Goal: Information Seeking & Learning: Learn about a topic

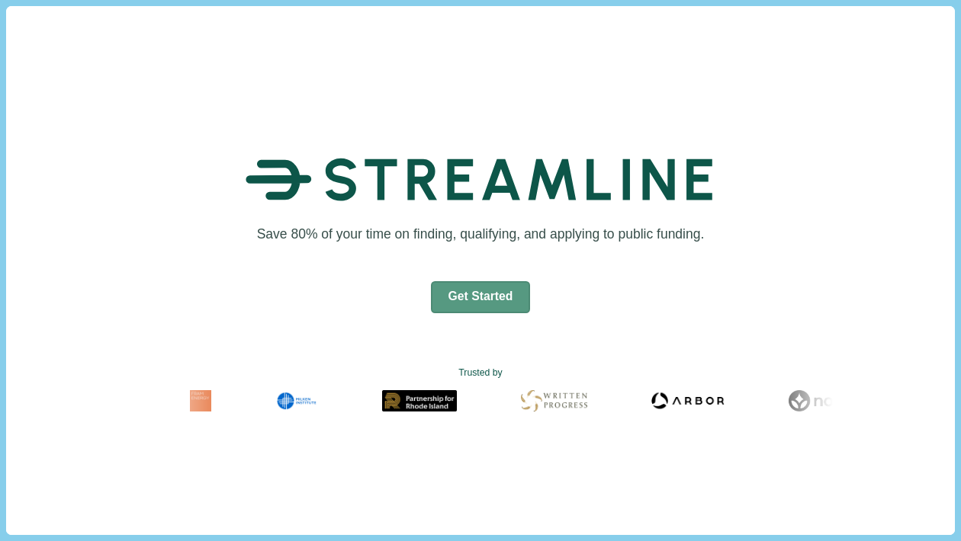
click at [496, 300] on button "Get Started" at bounding box center [481, 297] width 100 height 32
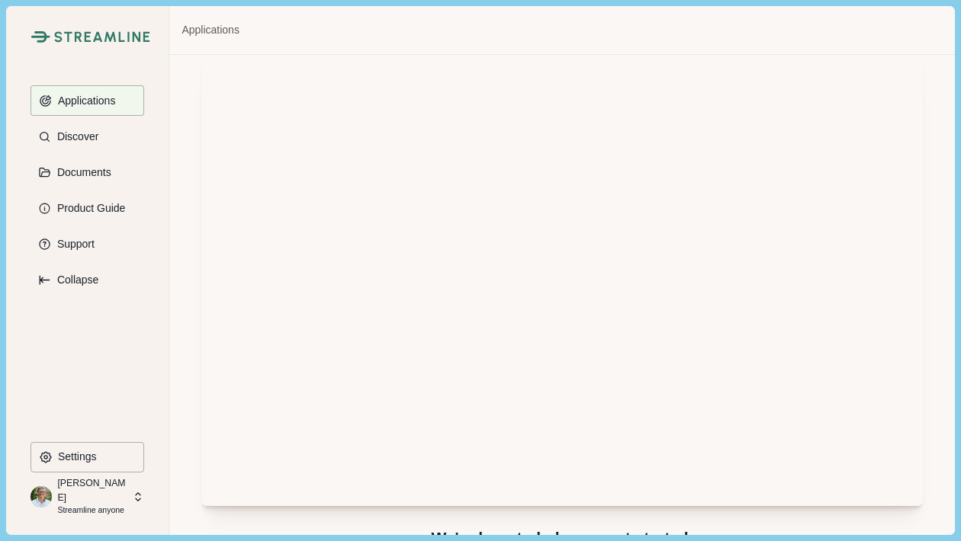
scroll to position [1, 0]
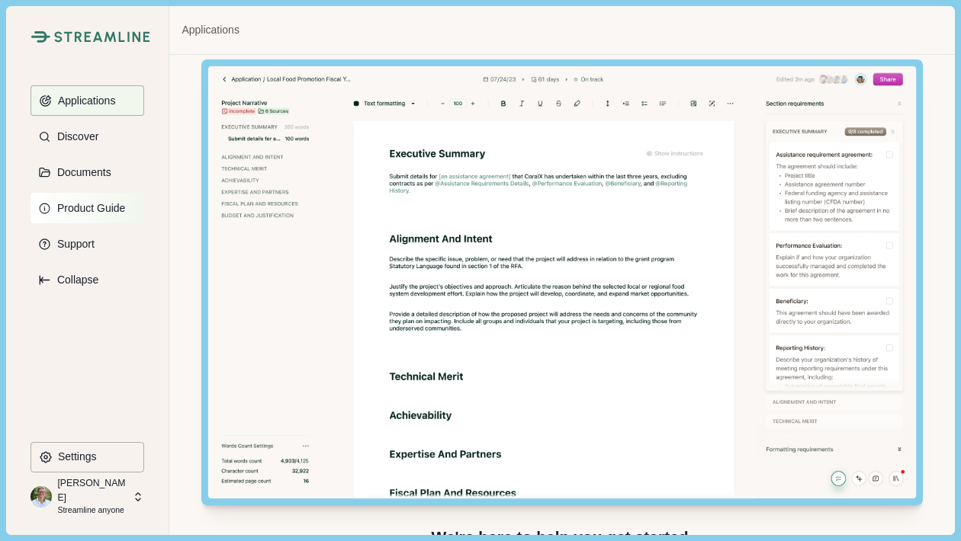
click at [117, 217] on button "Product Guide" at bounding box center [88, 208] width 114 height 31
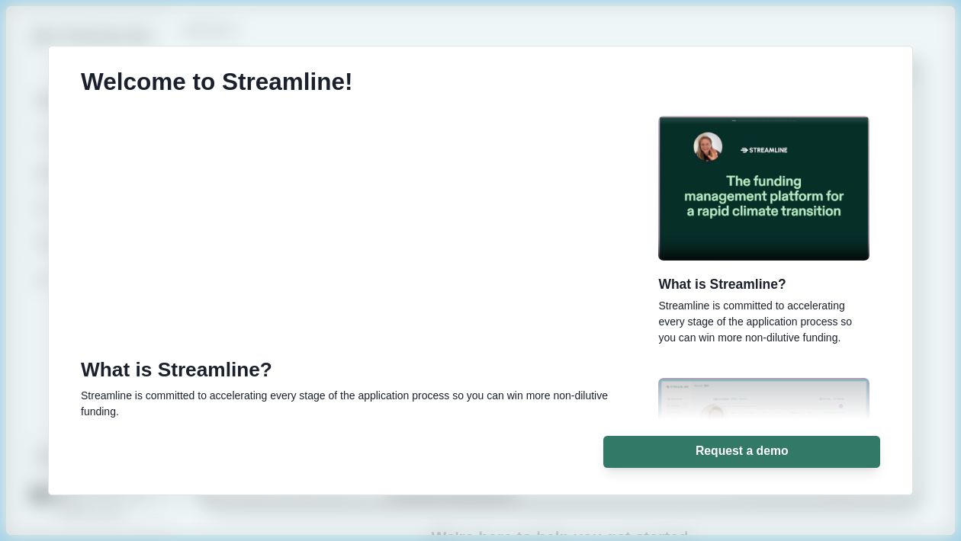
click at [410, 403] on p "Streamline is committed to accelerating every stage of the application process …" at bounding box center [345, 404] width 529 height 32
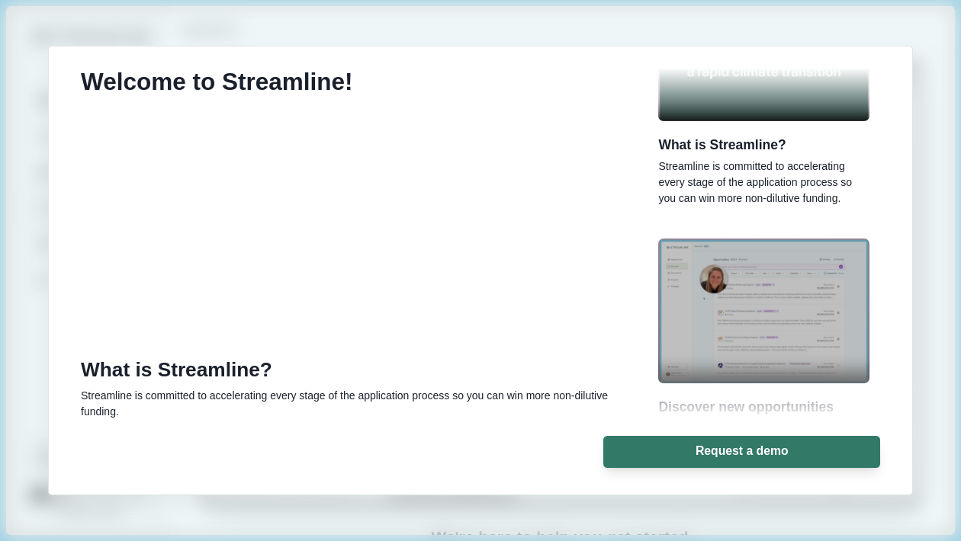
scroll to position [153, 0]
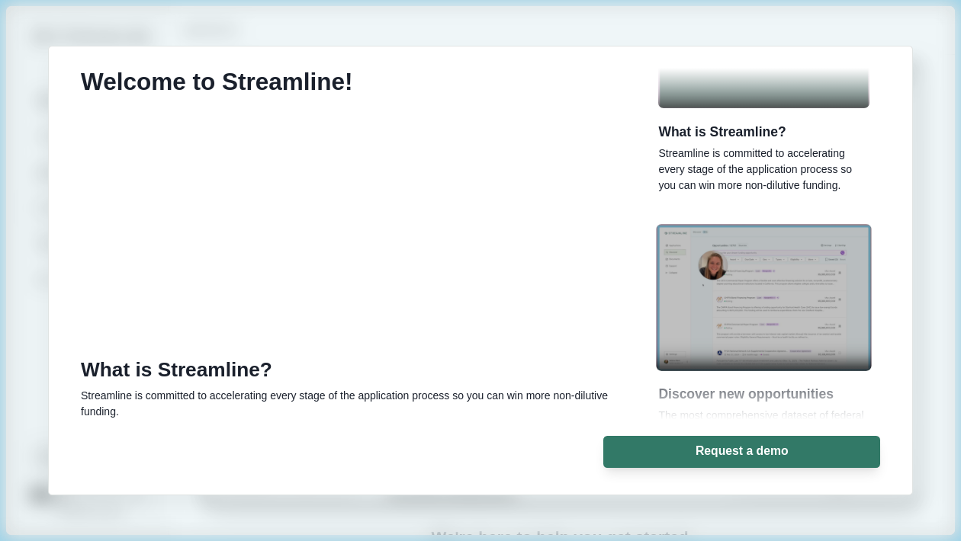
click at [744, 326] on img "button" at bounding box center [764, 297] width 215 height 147
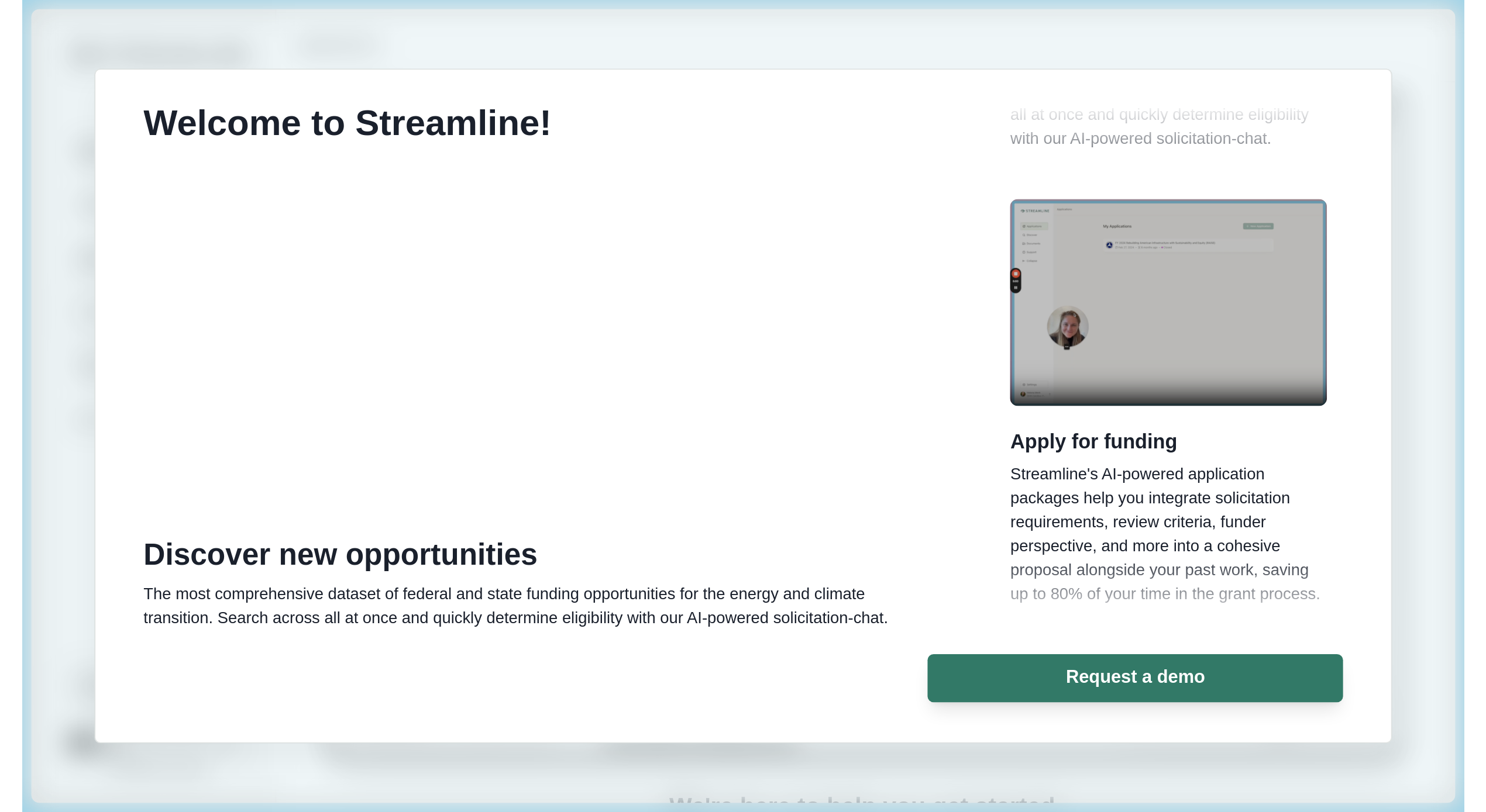
scroll to position [433, 0]
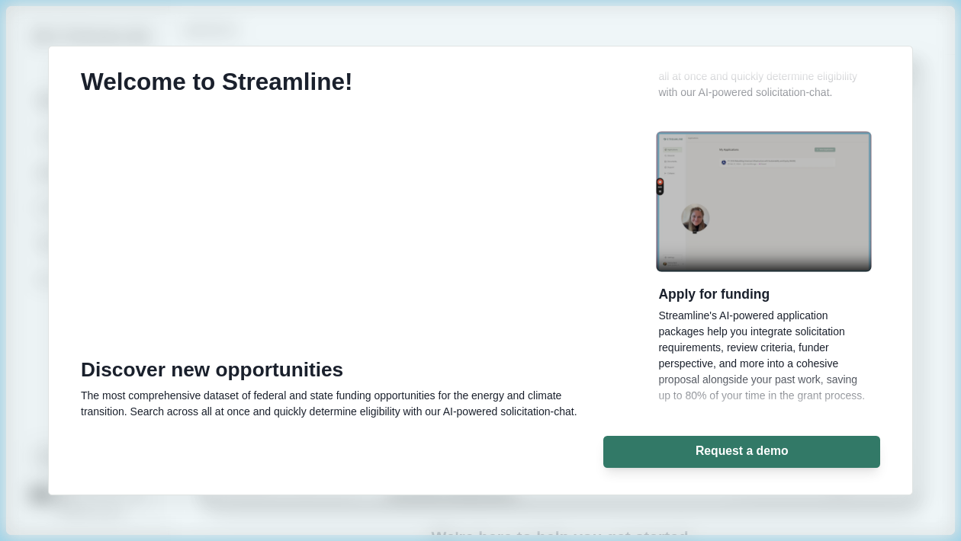
click at [731, 223] on img "button" at bounding box center [764, 201] width 215 height 141
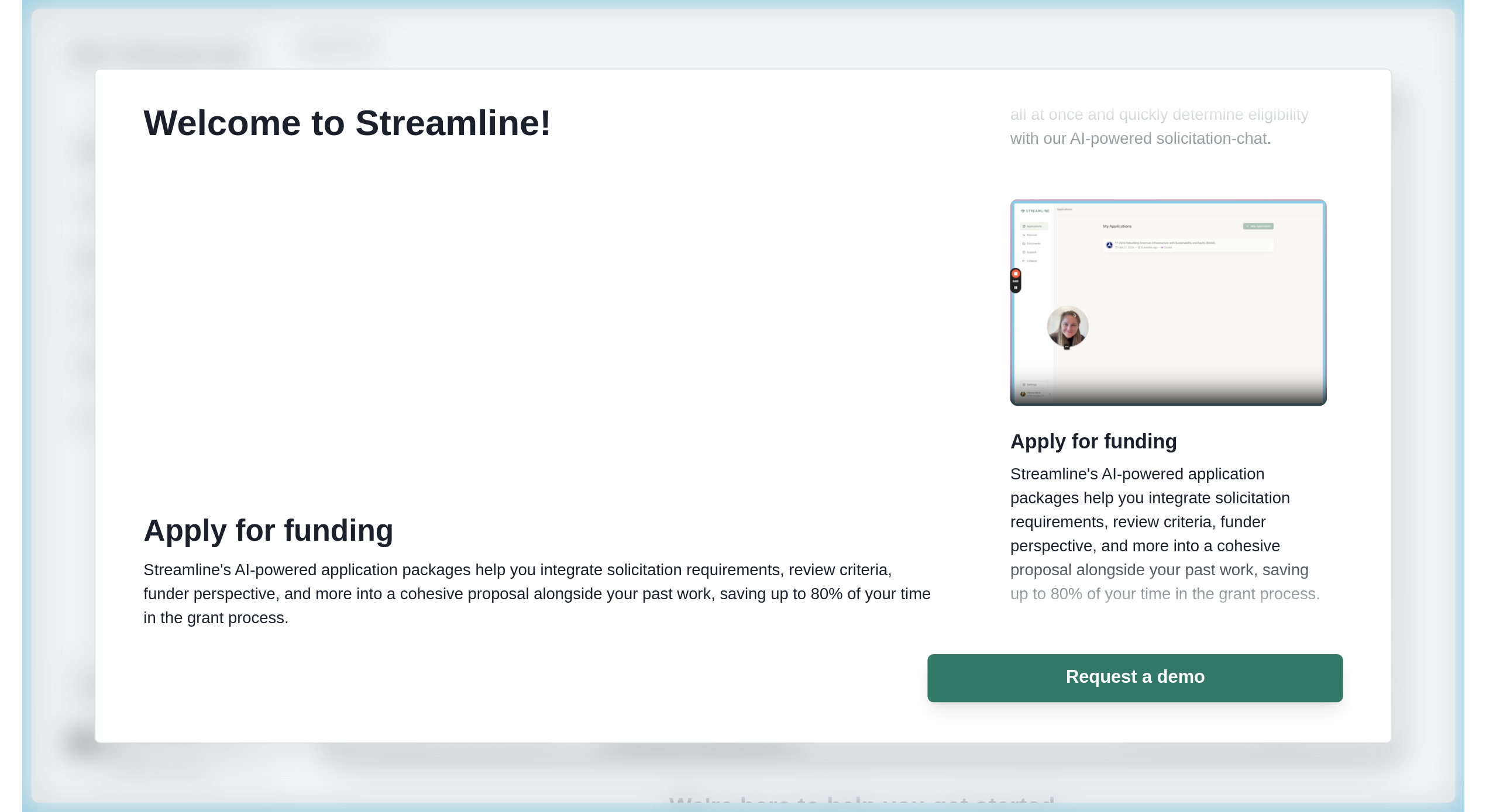
scroll to position [175, 0]
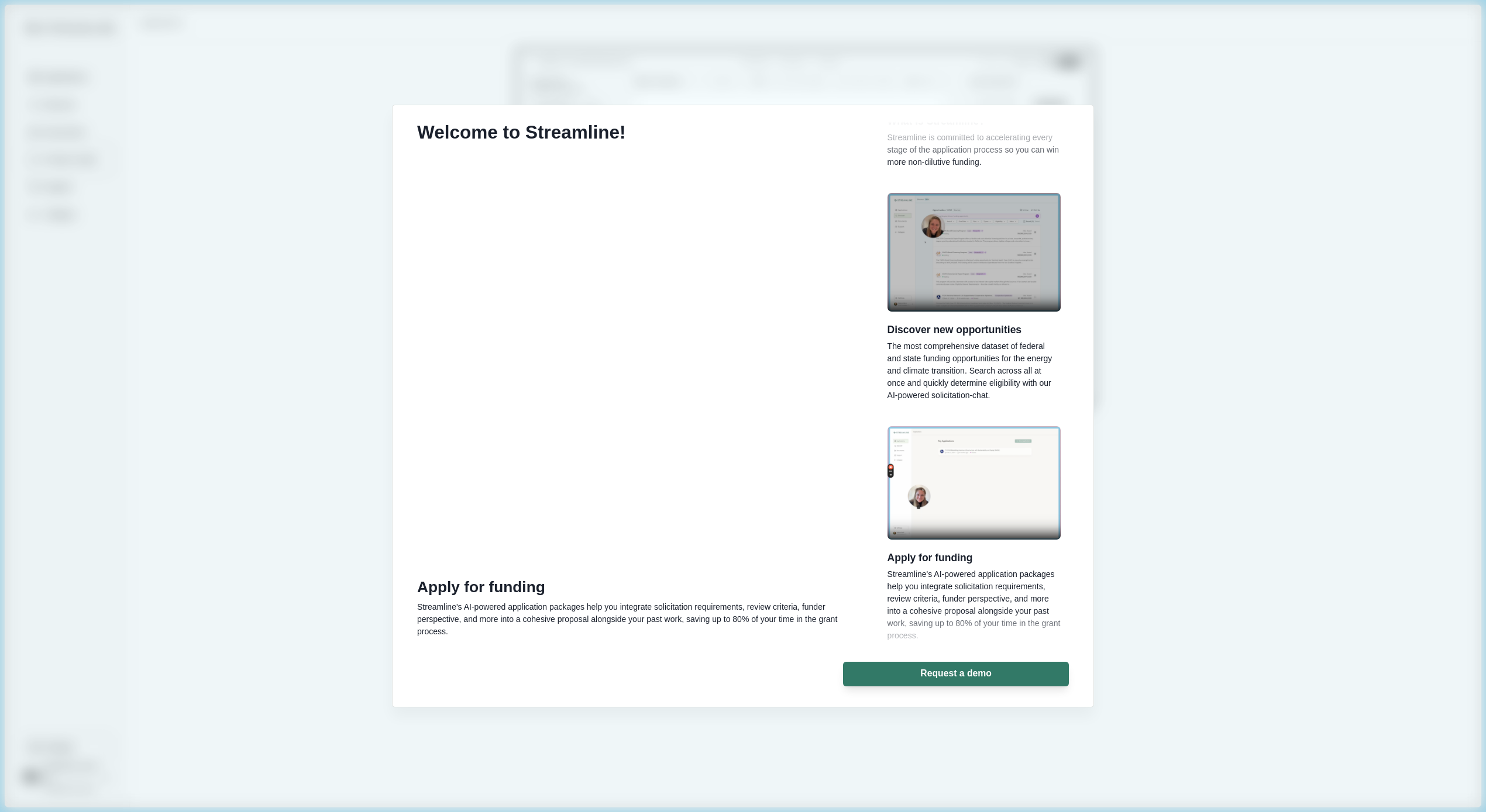
click at [337, 415] on div "Welcome to Streamline! Apply for funding Streamline's AI-powered application pa…" at bounding box center [743, 406] width 1486 height 812
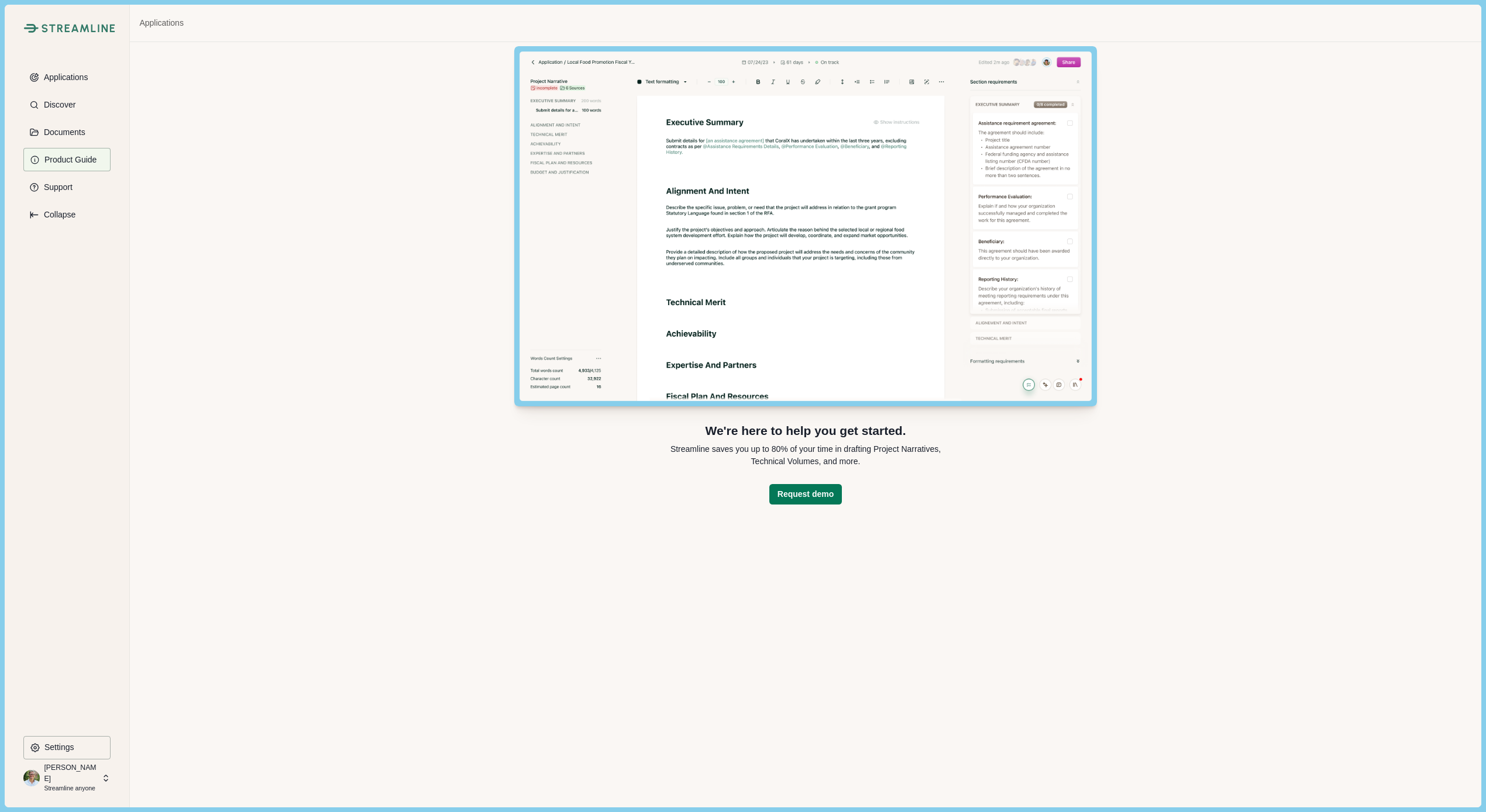
click at [337, 415] on div "We're here to help you get started. Streamline saves you up to 80% of your time…" at bounding box center [805, 425] width 1351 height 765
click at [71, 67] on button "Applications" at bounding box center [68, 77] width 87 height 24
click at [52, 107] on p "Discover" at bounding box center [58, 104] width 36 height 10
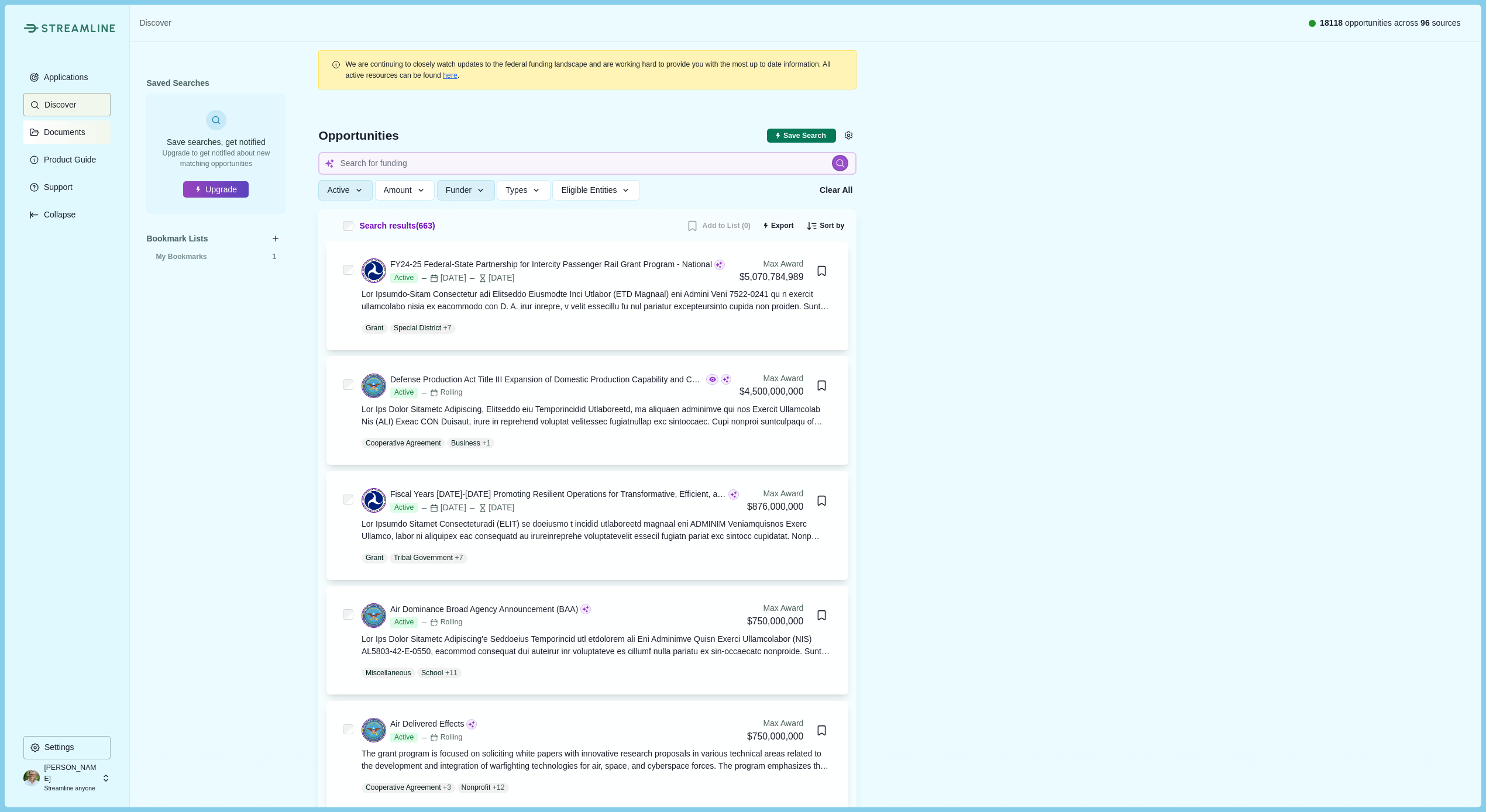
click at [59, 140] on button "Documents" at bounding box center [68, 132] width 87 height 24
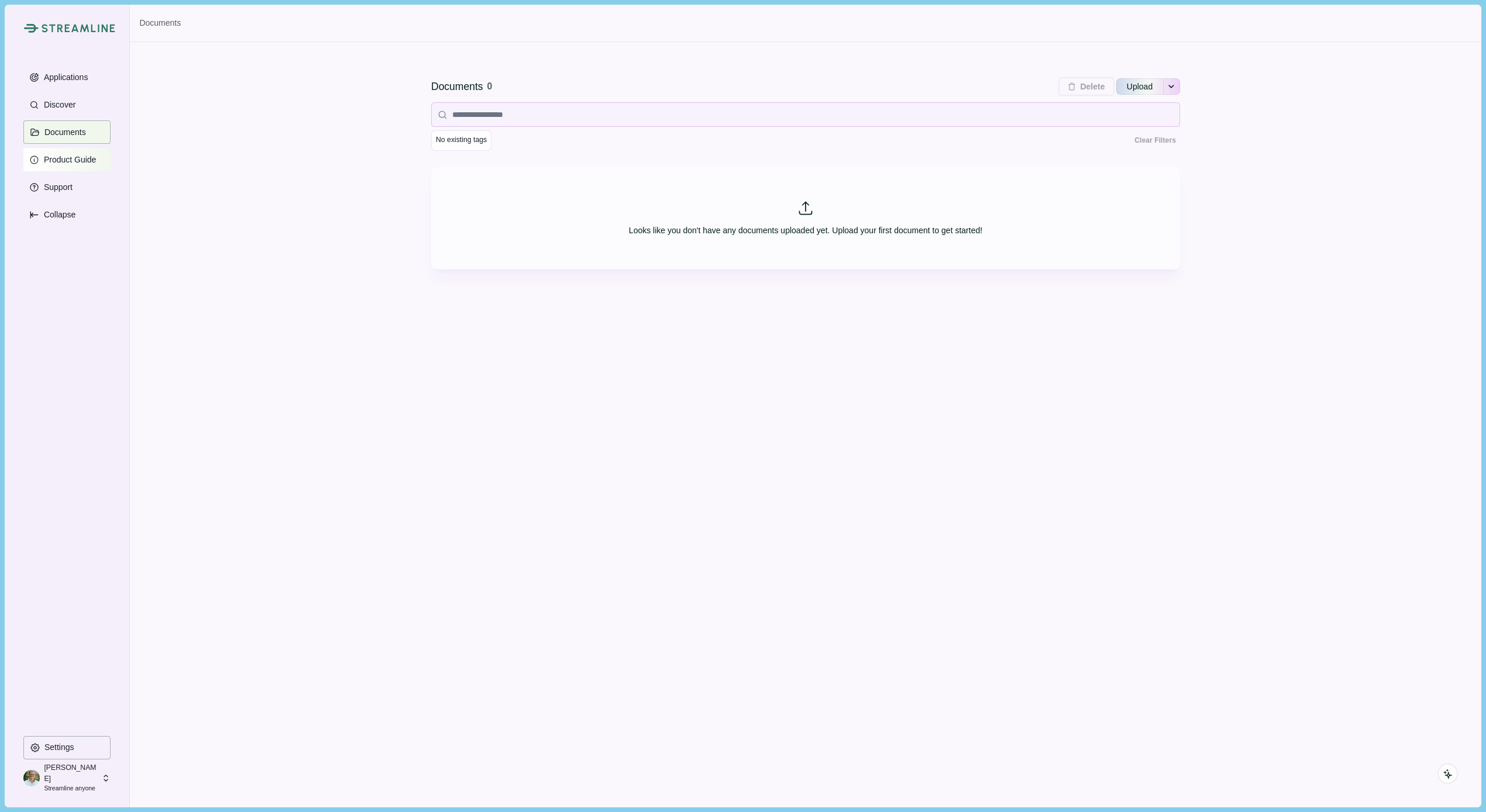
click at [58, 159] on p "Product Guide" at bounding box center [68, 159] width 57 height 10
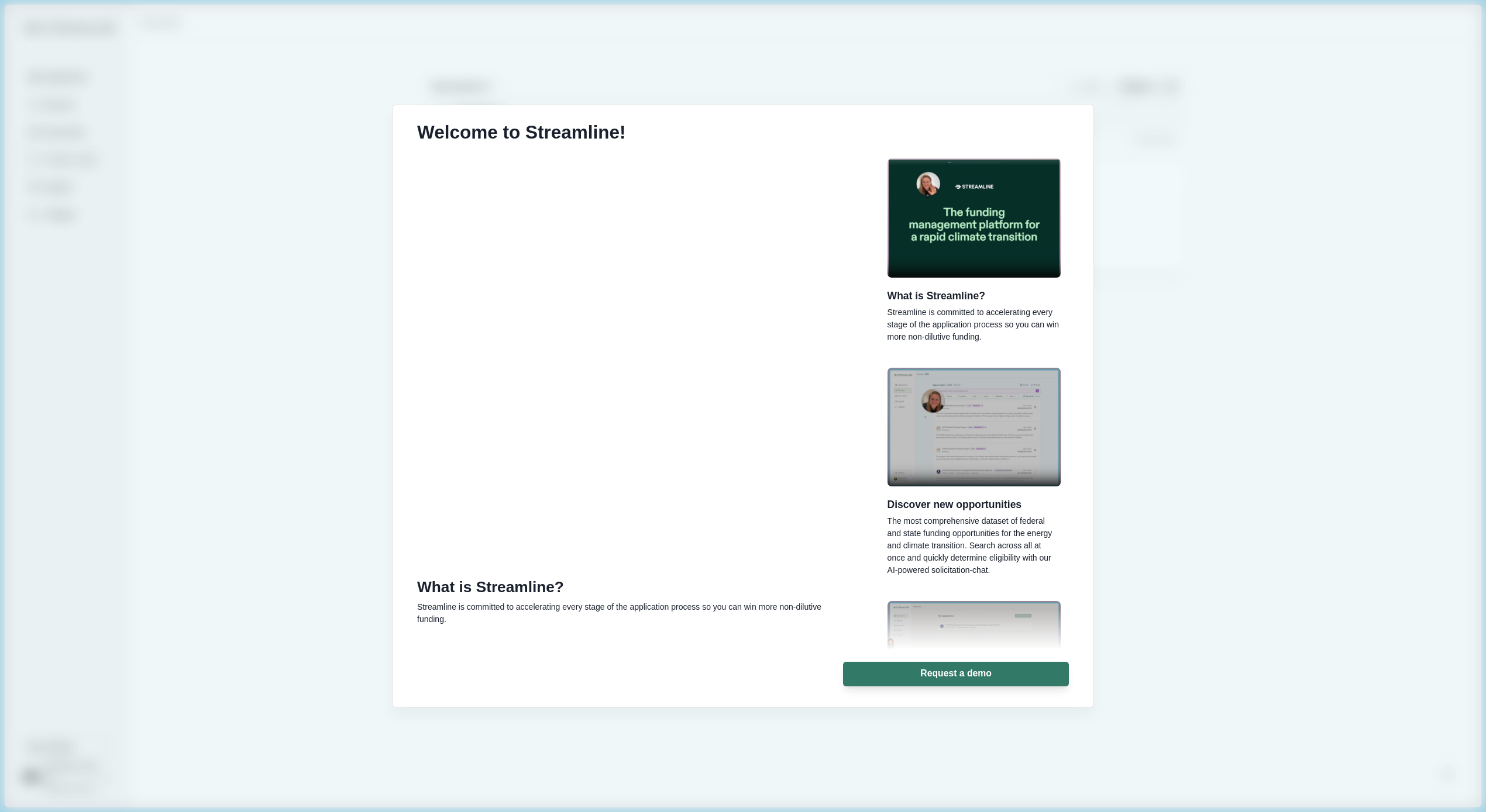
click at [168, 311] on div "Welcome to Streamline! What is Streamline? Streamline is committed to accelerat…" at bounding box center [743, 406] width 1486 height 812
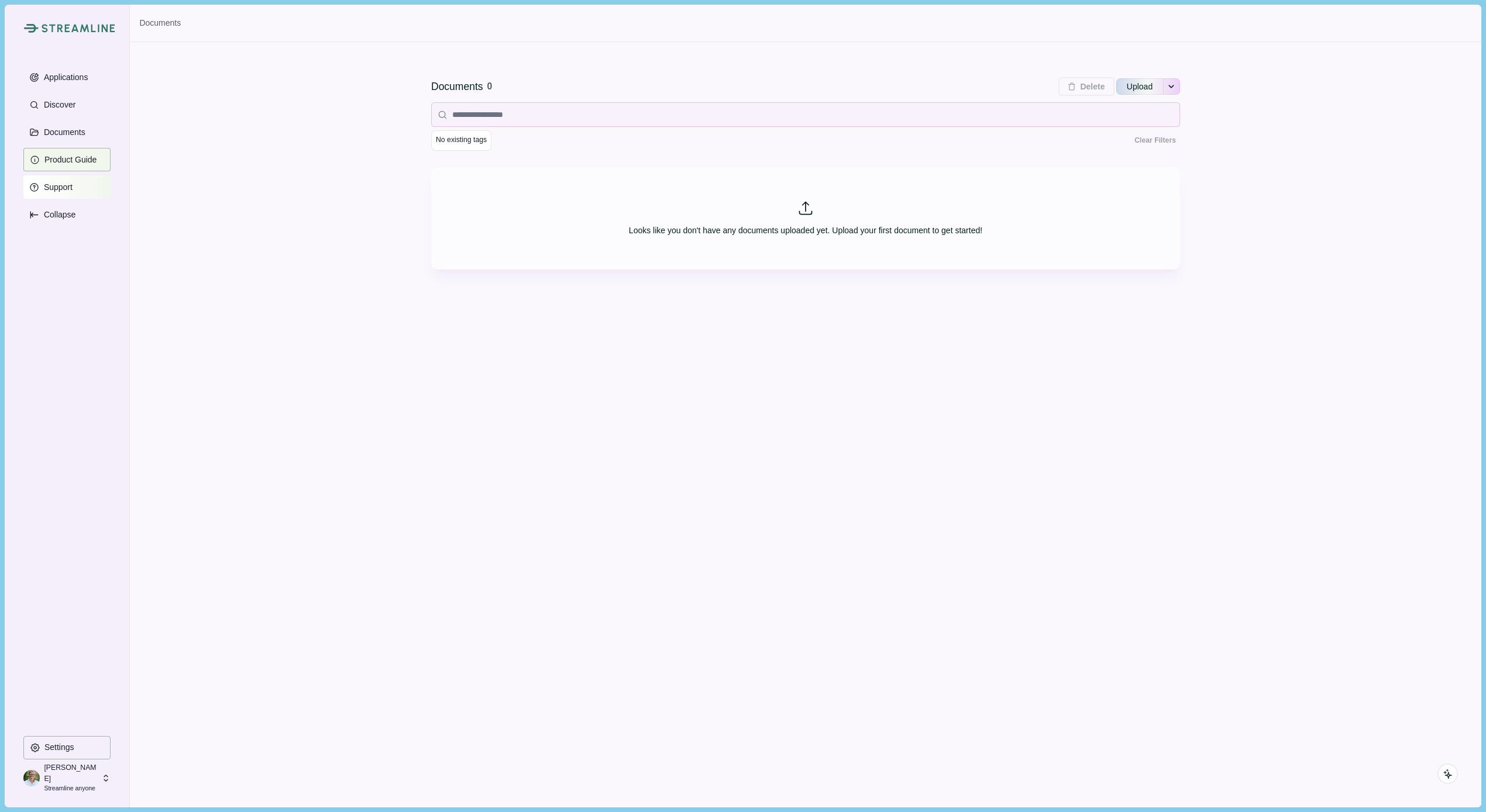
click at [74, 186] on button "Support" at bounding box center [68, 187] width 87 height 24
click at [53, 213] on p "Collapse" at bounding box center [58, 215] width 36 height 10
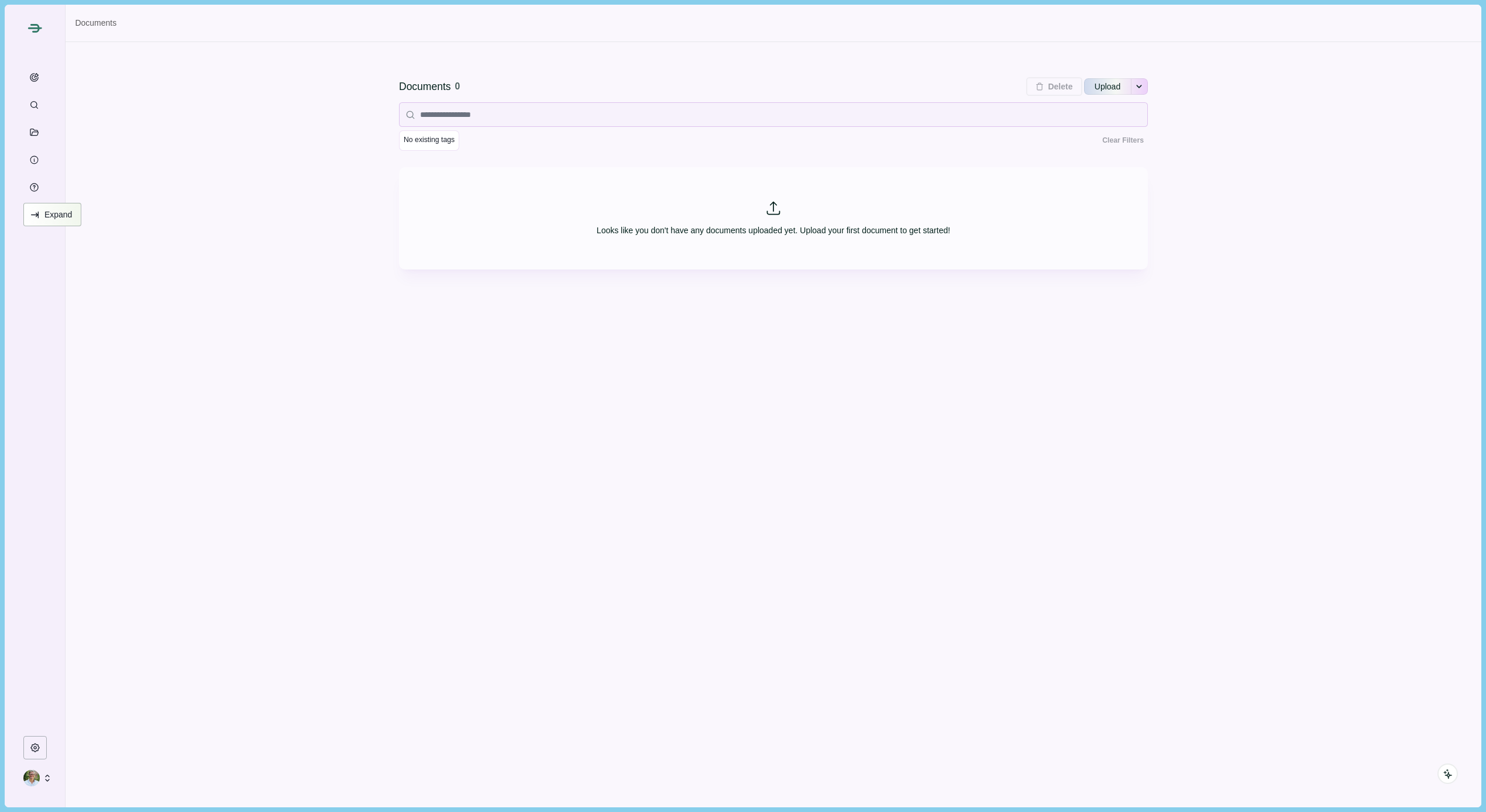
click at [35, 218] on icon "Expand" at bounding box center [35, 215] width 11 height 11
